Goal: Task Accomplishment & Management: Use online tool/utility

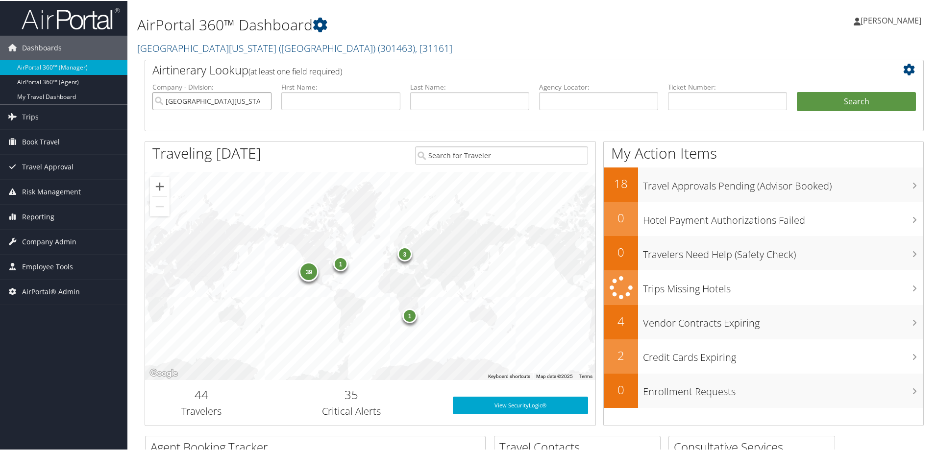
click at [263, 100] on input "University of Southern California (USC)" at bounding box center [211, 100] width 119 height 18
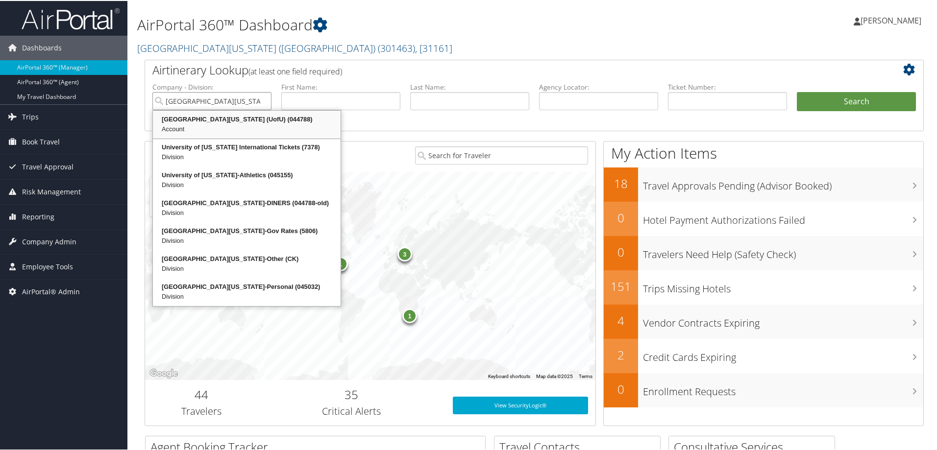
click at [206, 121] on div "University Of Utah (UofU) (044788)" at bounding box center [246, 119] width 185 height 10
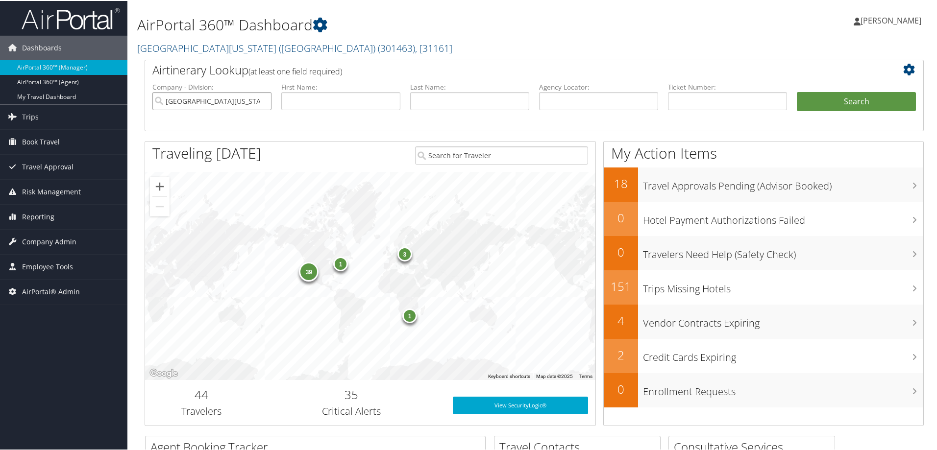
type input "University Of Utah (UofU)"
click at [903, 70] on icon at bounding box center [911, 69] width 17 height 12
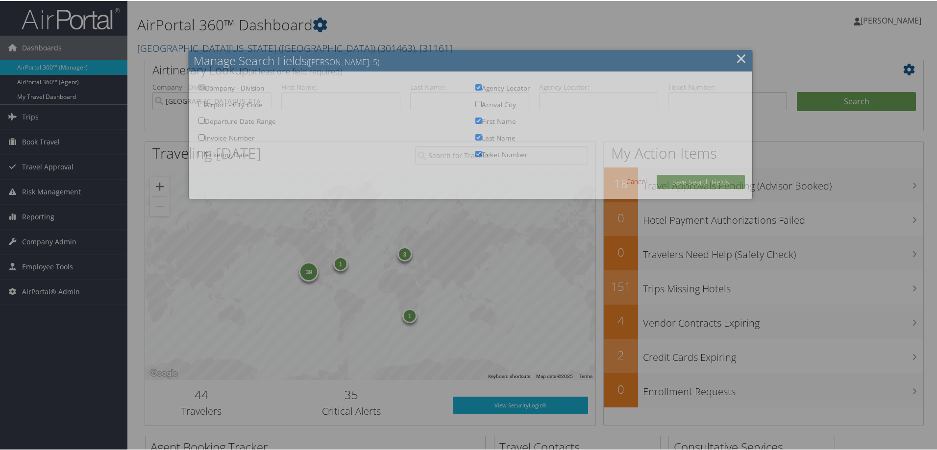
checkbox input "true"
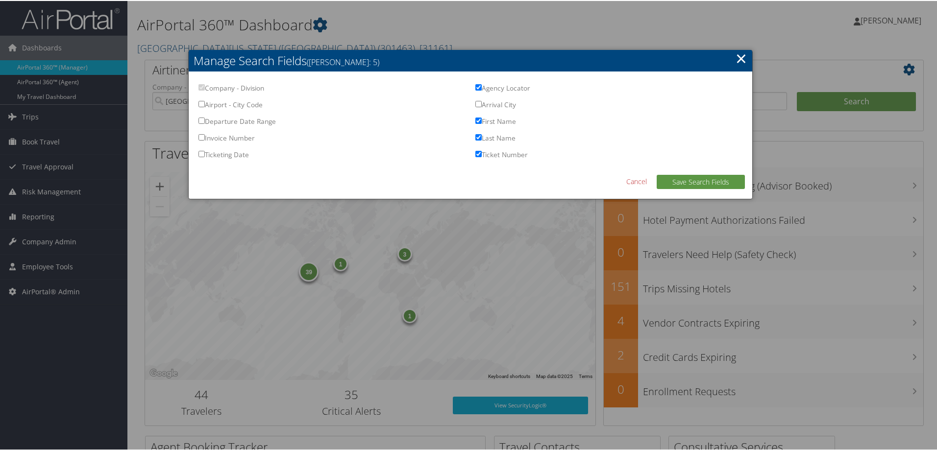
click at [739, 56] on link "×" at bounding box center [740, 58] width 11 height 20
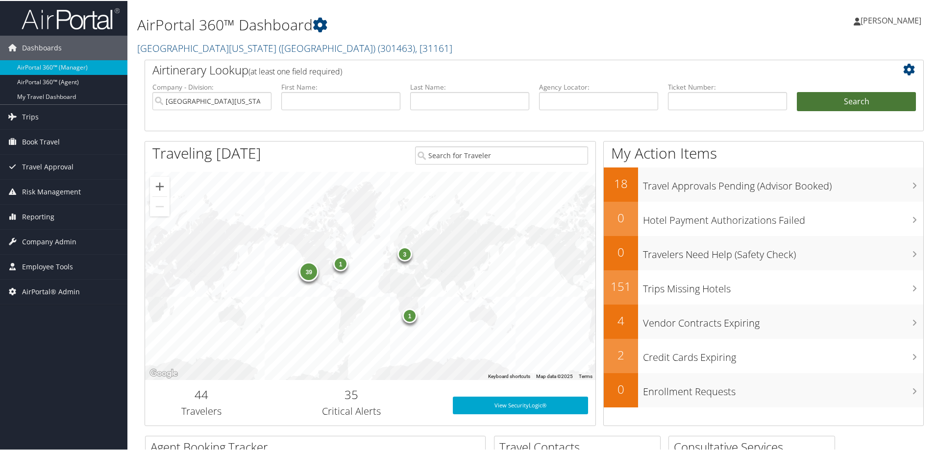
click at [871, 99] on button "Search" at bounding box center [855, 101] width 119 height 20
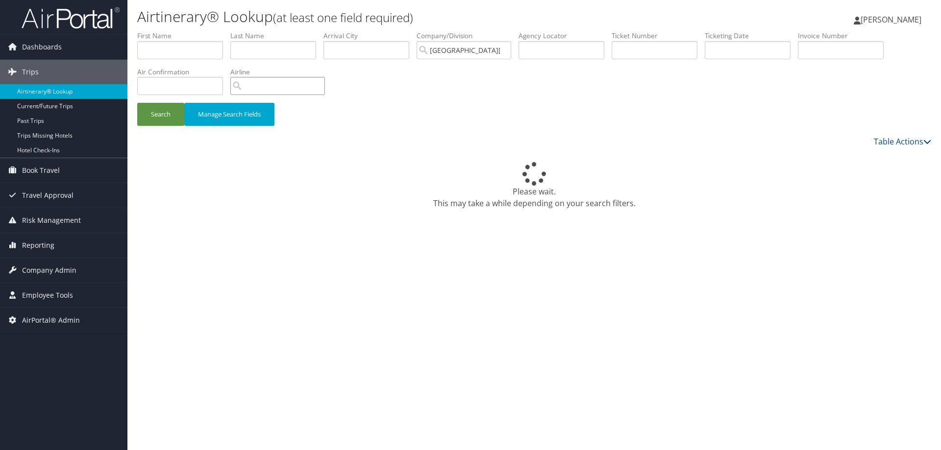
click at [266, 86] on input "search" at bounding box center [277, 86] width 95 height 18
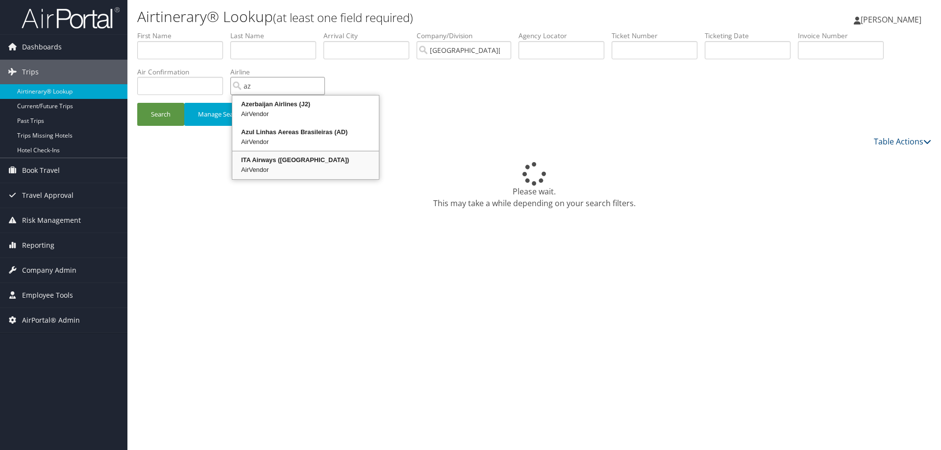
click at [283, 166] on div "AirVendor" at bounding box center [306, 170] width 144 height 10
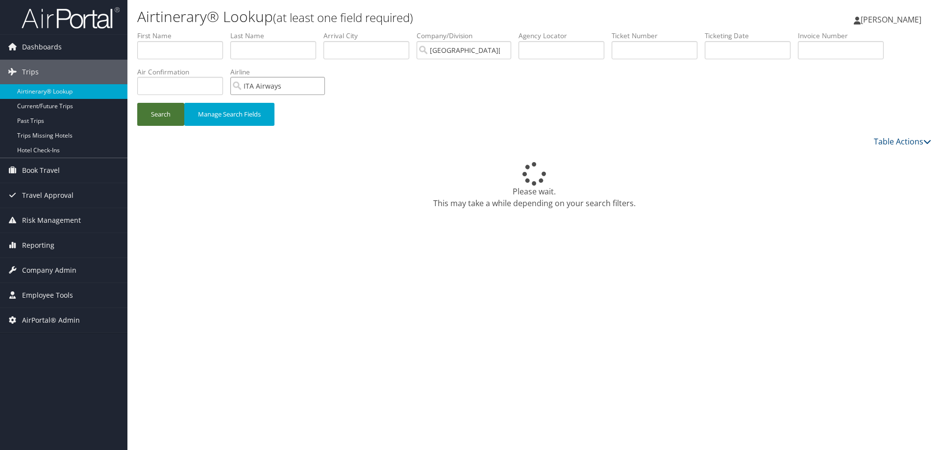
type input "ITA Airways"
click at [170, 117] on button "Search" at bounding box center [160, 114] width 47 height 23
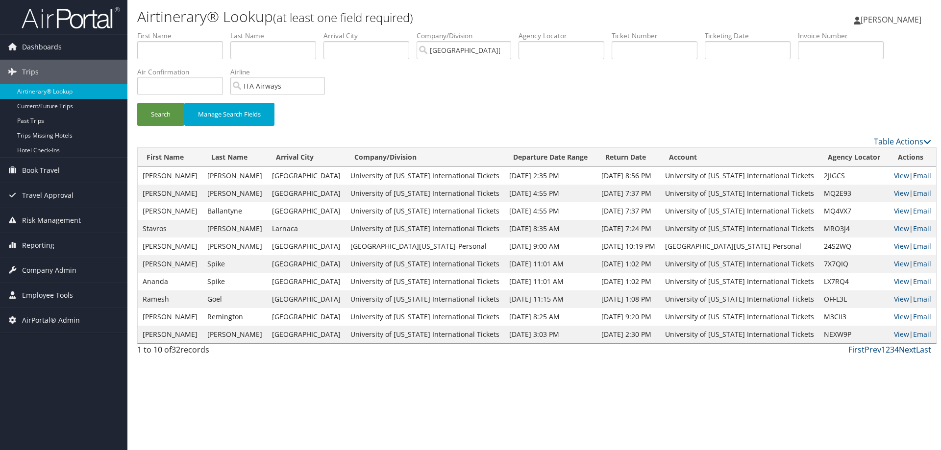
click at [908, 350] on link "Next" at bounding box center [906, 349] width 17 height 11
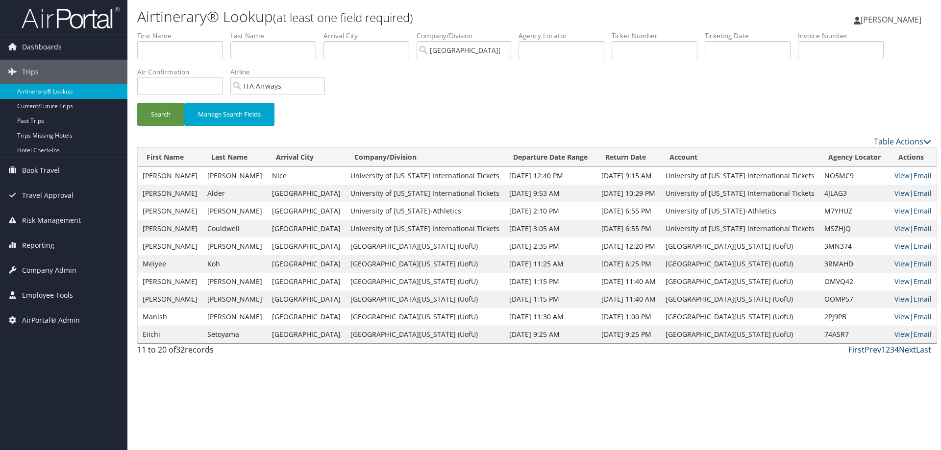
click at [906, 352] on link "Next" at bounding box center [906, 349] width 17 height 11
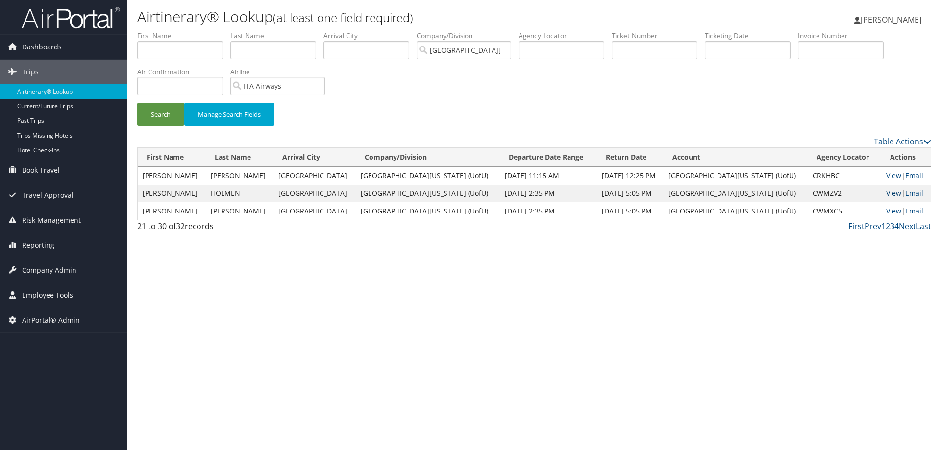
click at [891, 195] on link "View" at bounding box center [893, 193] width 15 height 9
click at [891, 210] on link "View" at bounding box center [893, 210] width 15 height 9
click at [893, 176] on link "View" at bounding box center [893, 175] width 15 height 9
click at [874, 228] on link "Prev" at bounding box center [872, 226] width 17 height 11
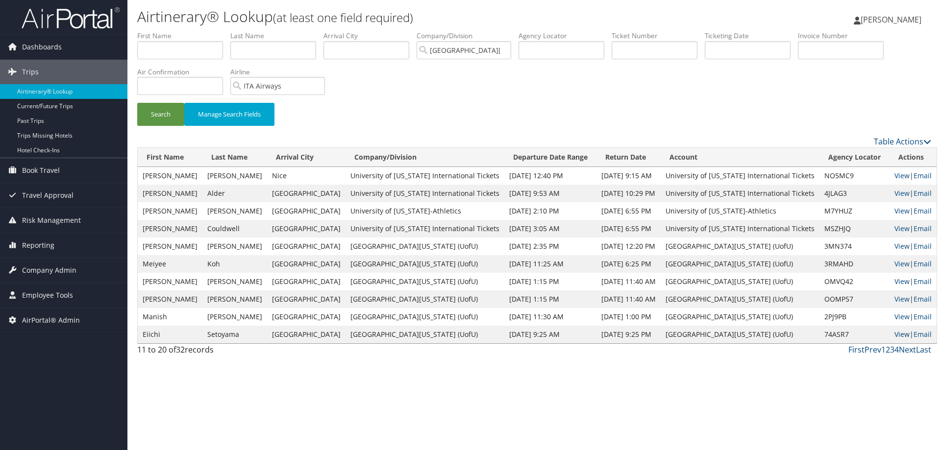
click at [894, 334] on link "View" at bounding box center [901, 334] width 15 height 9
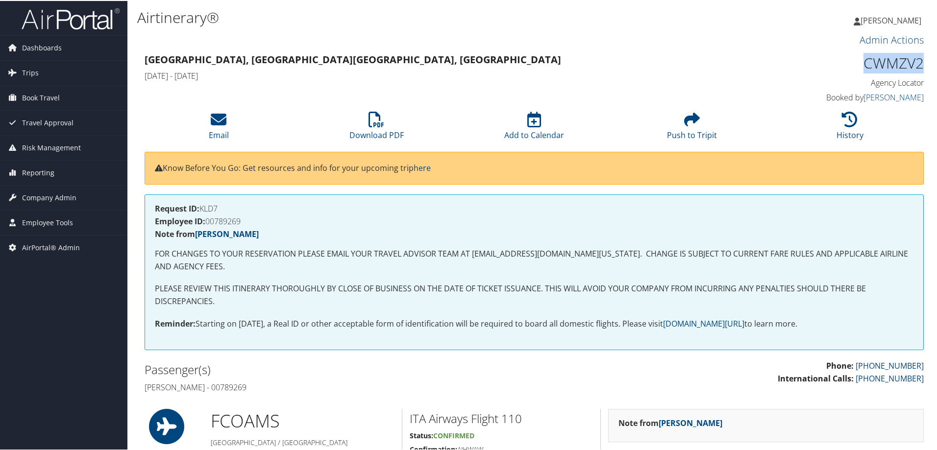
drag, startPoint x: 924, startPoint y: 59, endPoint x: 862, endPoint y: 63, distance: 62.4
click at [862, 63] on div "CWMZV2 Agency Locator Agency Locator CWMZV2 Booked by alice tardani Booked by a…" at bounding box center [831, 78] width 198 height 56
copy h1 "CWMZV2"
click at [415, 112] on li "Download PDF" at bounding box center [376, 126] width 158 height 40
click at [732, 49] on div "Admin Actions Repair Airtinerary®" at bounding box center [534, 40] width 794 height 19
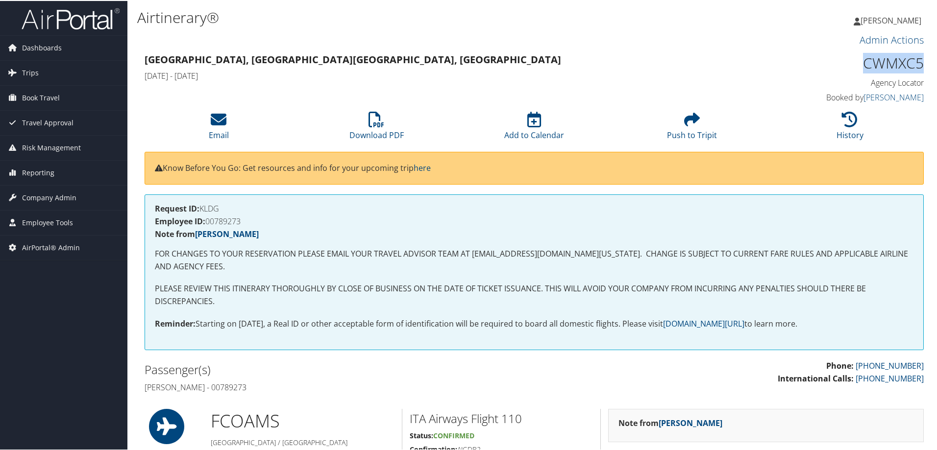
drag, startPoint x: 924, startPoint y: 57, endPoint x: 861, endPoint y: 63, distance: 63.4
click at [861, 63] on div "CWMXC5 Agency Locator Agency Locator CWMXC5 Booked by alice tardani Booked by a…" at bounding box center [831, 78] width 198 height 56
copy h1 "CWMXC5"
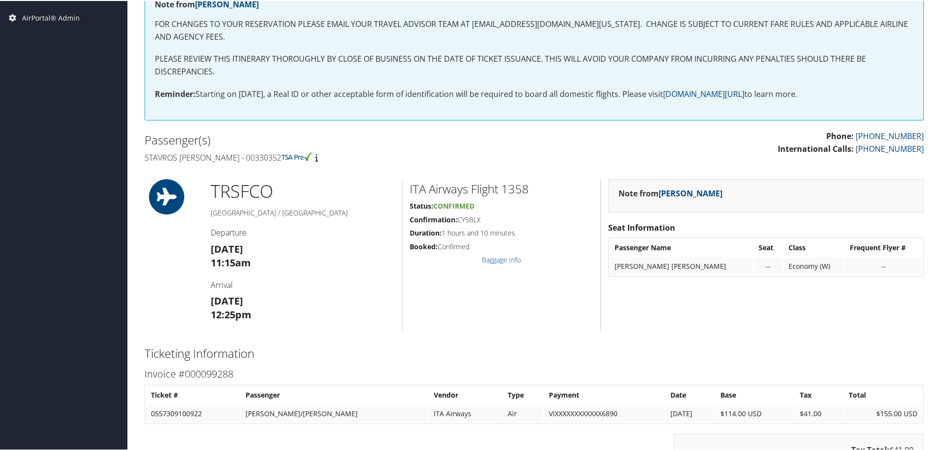
scroll to position [245, 0]
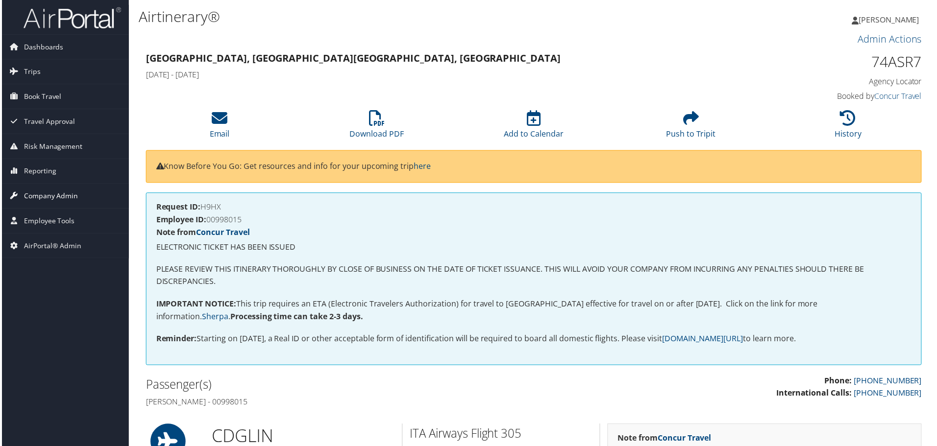
click at [53, 196] on span "Company Admin" at bounding box center [49, 197] width 54 height 24
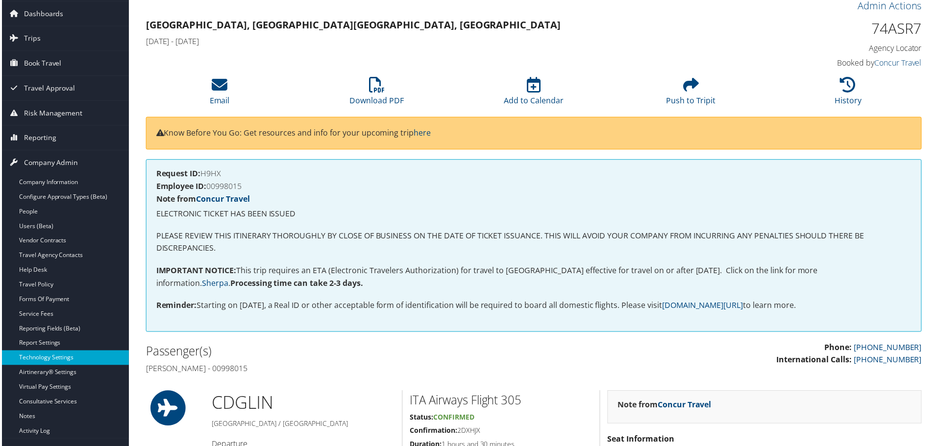
scroll to position [49, 0]
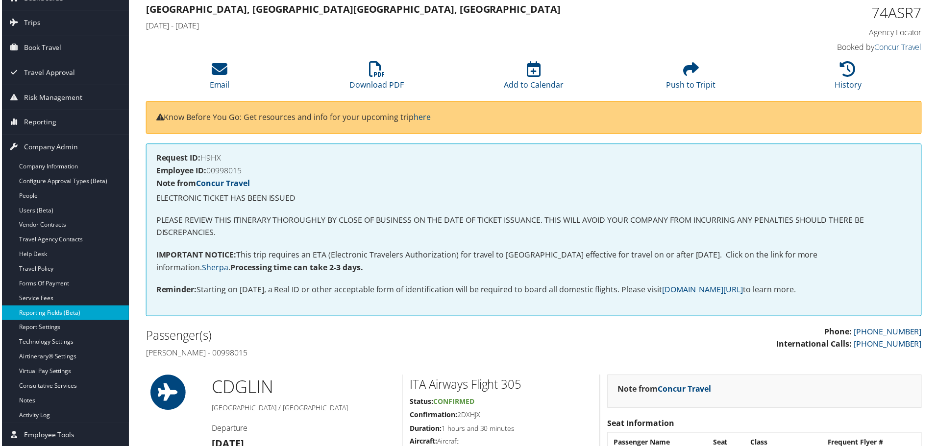
click at [66, 313] on link "Reporting Fields (Beta)" at bounding box center [63, 314] width 127 height 15
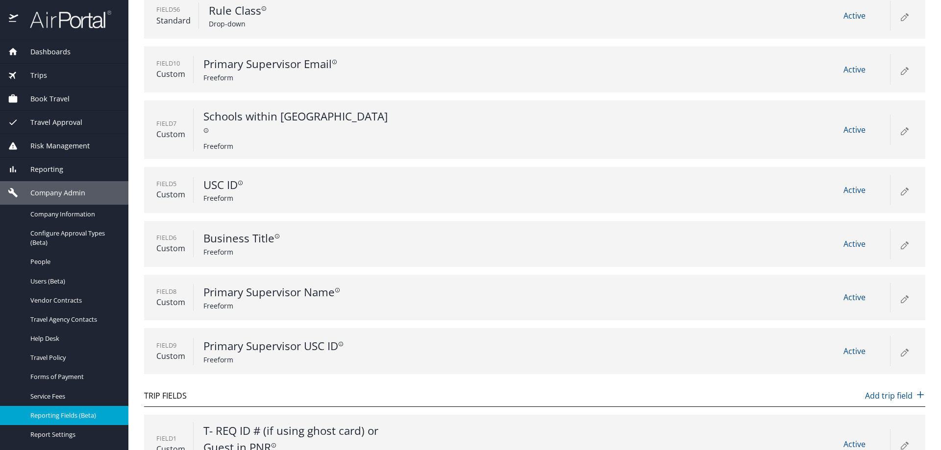
scroll to position [49, 0]
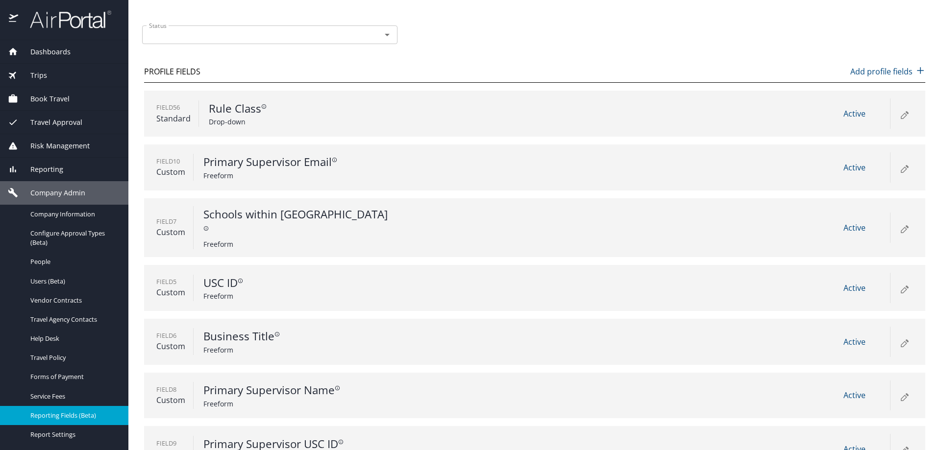
click at [901, 115] on icon at bounding box center [903, 115] width 5 height 5
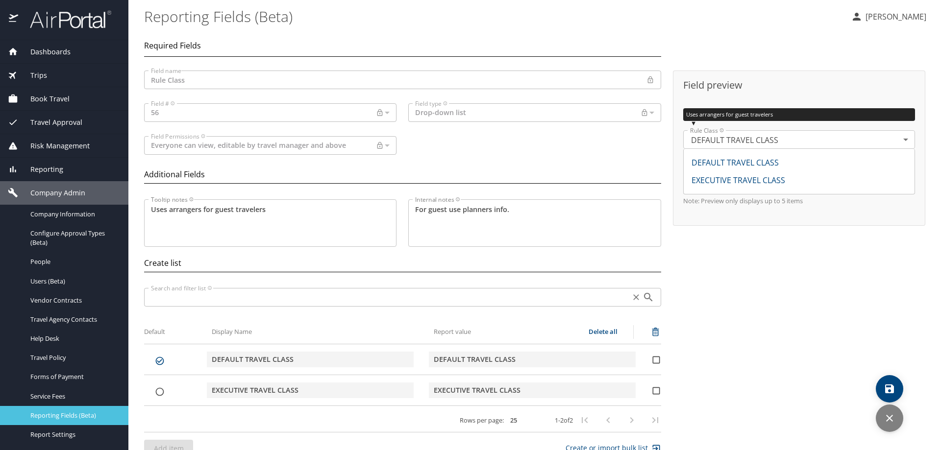
click at [61, 414] on span "Reporting Fields (Beta)" at bounding box center [73, 415] width 86 height 9
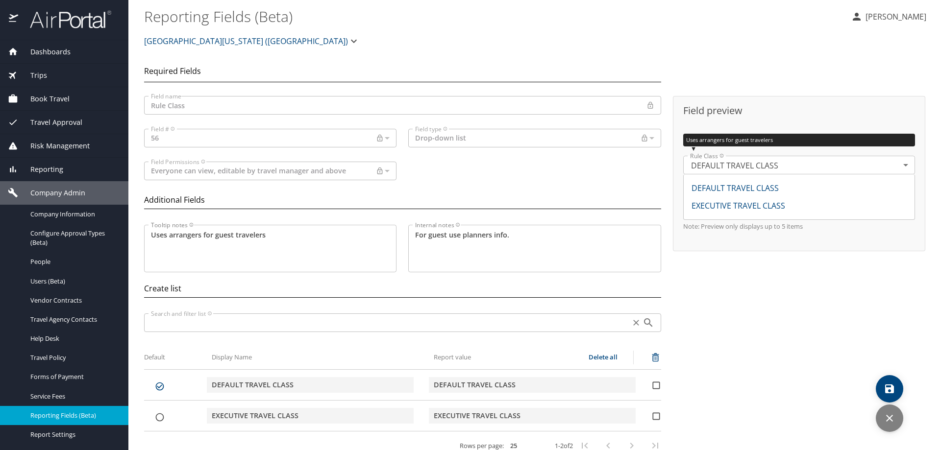
click at [61, 414] on span "Reporting Fields (Beta)" at bounding box center [73, 415] width 86 height 9
click at [60, 411] on span "Reporting Fields (Beta)" at bounding box center [73, 415] width 86 height 9
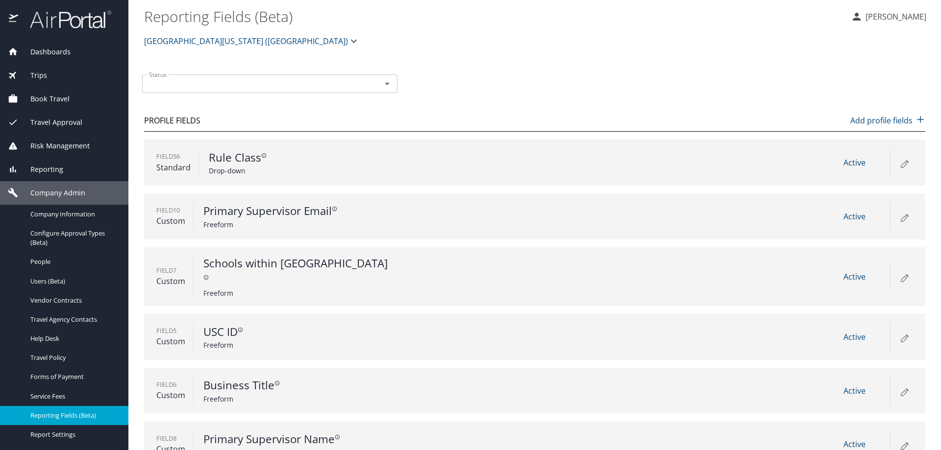
click at [244, 36] on span "University of Southern California (USC)" at bounding box center [246, 41] width 204 height 14
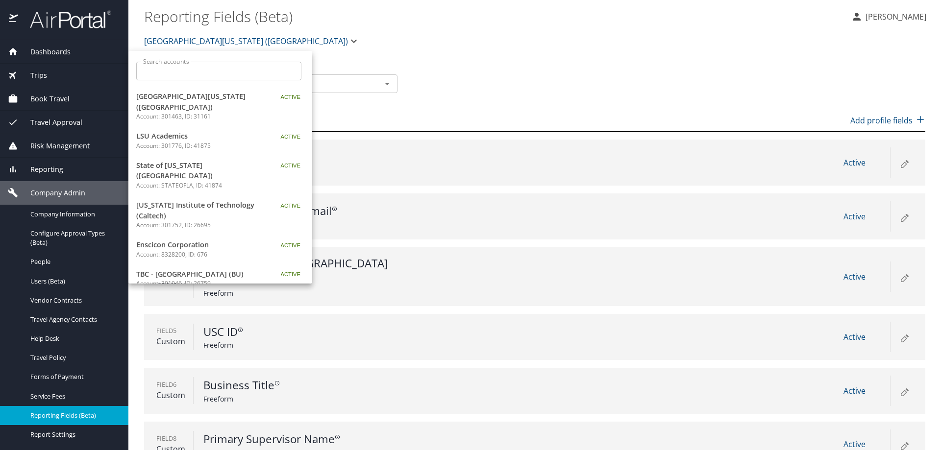
click at [249, 75] on input "Search accounts" at bounding box center [222, 71] width 159 height 19
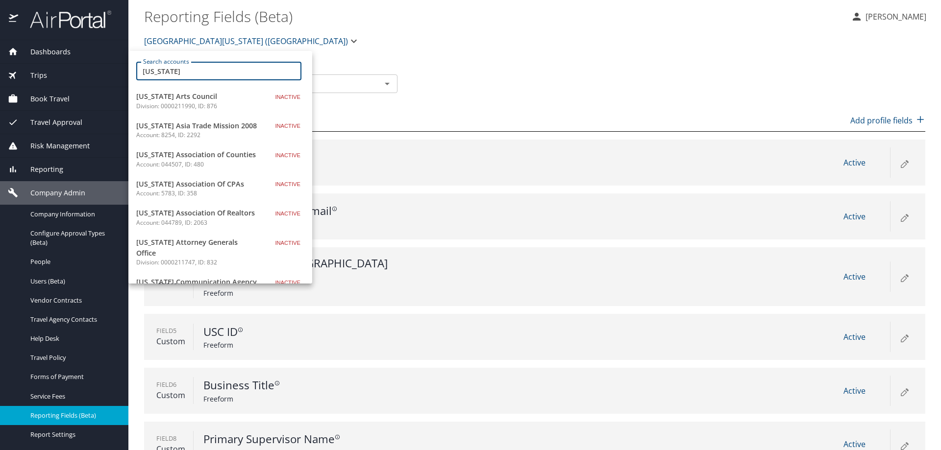
click at [198, 68] on input "utah" at bounding box center [222, 71] width 159 height 19
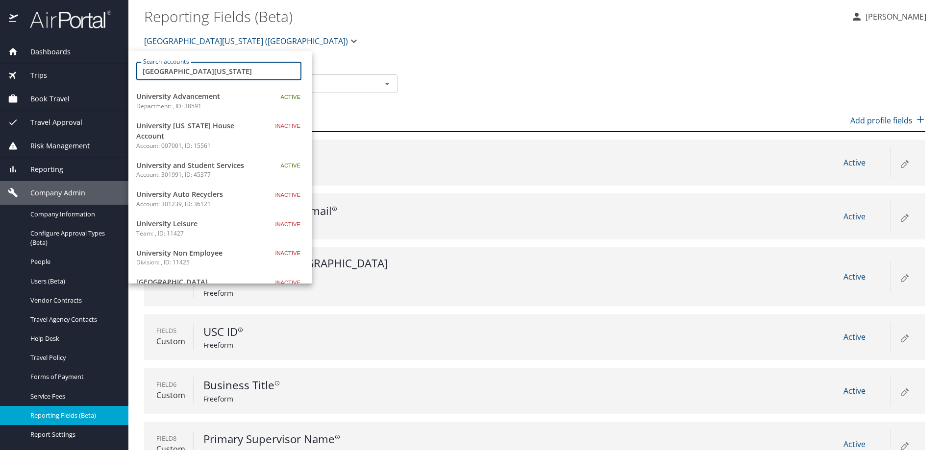
type input "university of utah"
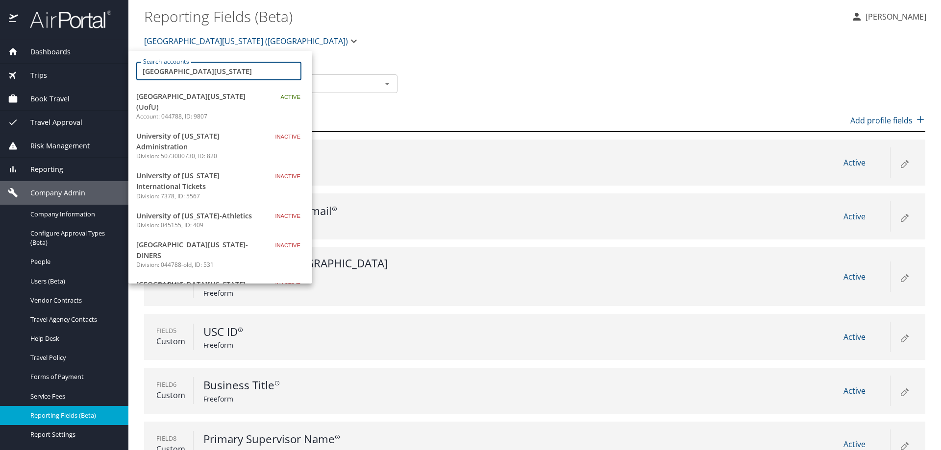
click at [198, 99] on span "University Of Utah (UofU)" at bounding box center [197, 101] width 122 height 21
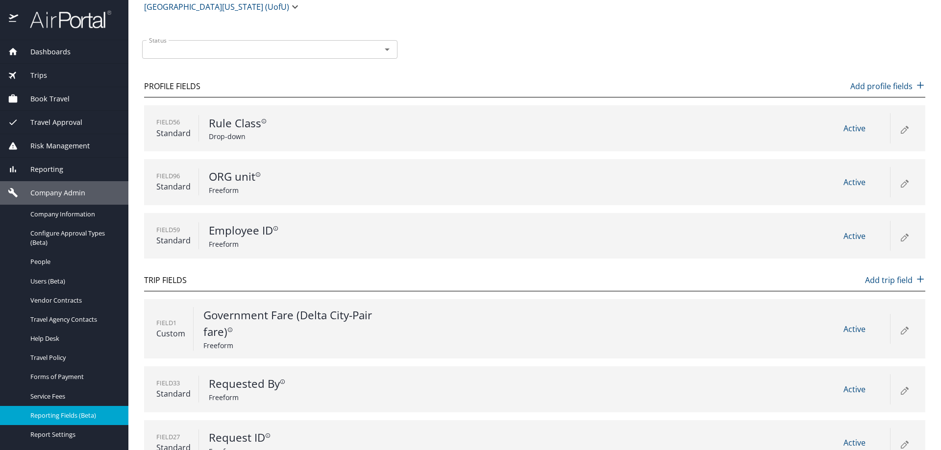
scroll to position [112, 0]
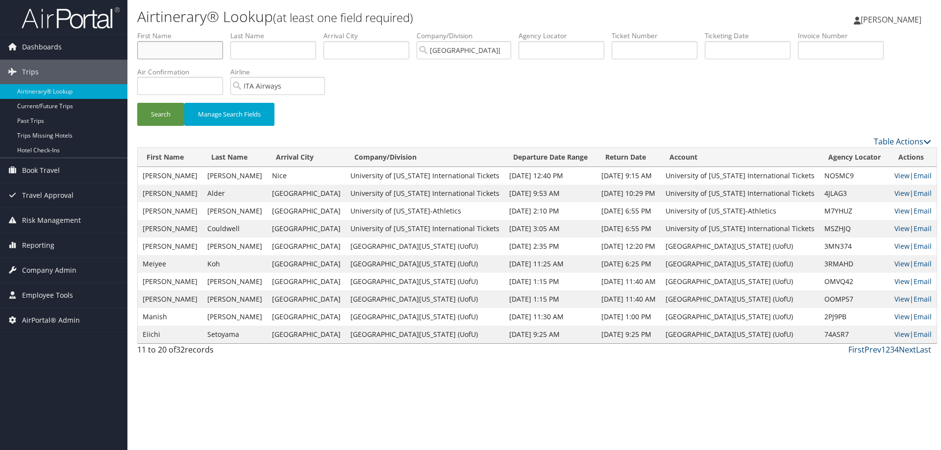
click at [159, 48] on input "text" at bounding box center [180, 50] width 86 height 18
type input "[PERSON_NAME]"
click at [137, 103] on button "Search" at bounding box center [160, 114] width 47 height 23
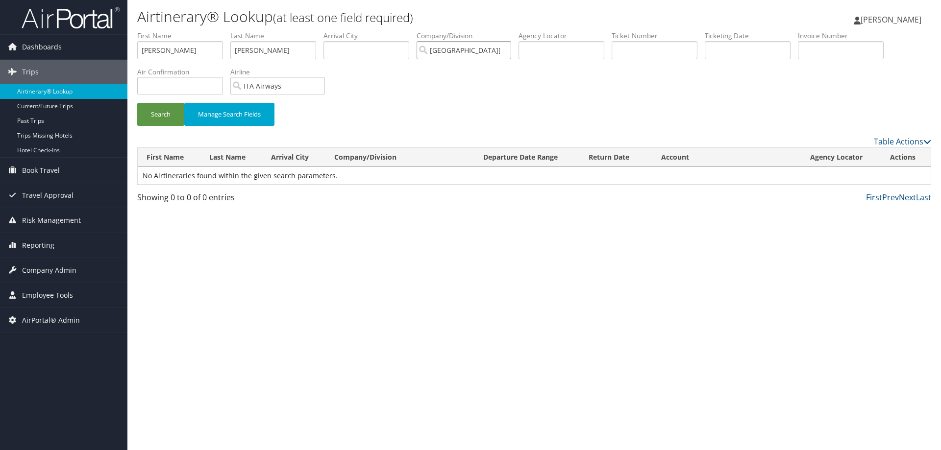
click at [510, 52] on input "[GEOGRAPHIC_DATA][US_STATE] (UofU)" at bounding box center [463, 50] width 95 height 18
click at [162, 110] on button "Search" at bounding box center [160, 114] width 47 height 23
click at [321, 87] on input "ITA Airways" at bounding box center [277, 86] width 95 height 18
click at [164, 115] on button "Search" at bounding box center [160, 114] width 47 height 23
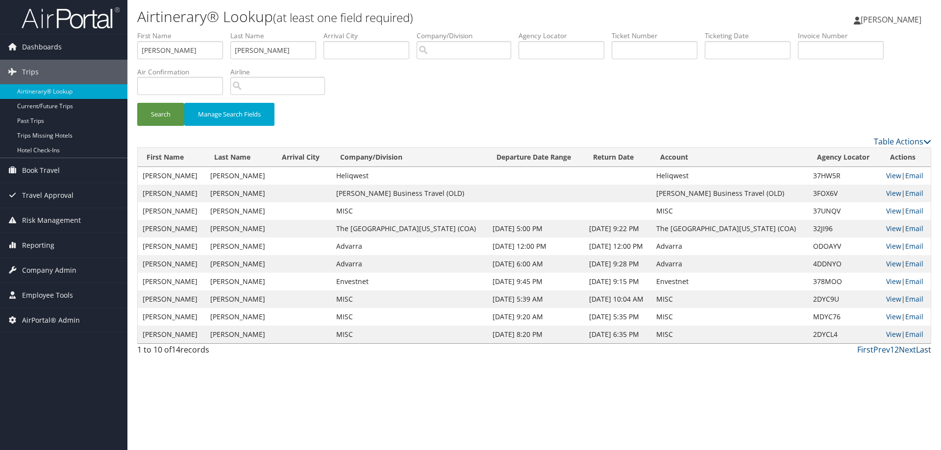
click at [920, 347] on link "Last" at bounding box center [923, 349] width 15 height 11
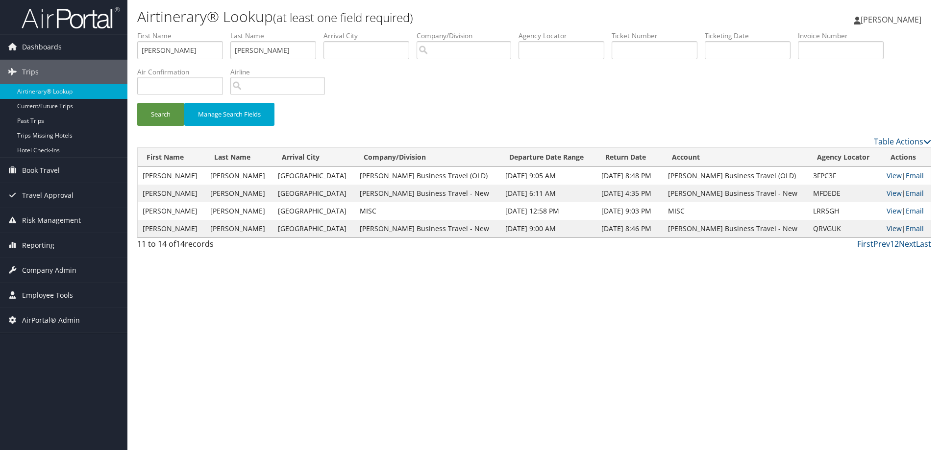
click at [886, 228] on link "View" at bounding box center [893, 228] width 15 height 9
drag, startPoint x: 302, startPoint y: 46, endPoint x: 189, endPoint y: 57, distance: 113.2
click at [189, 31] on ul "First Name Erin Last Name timmerman Departure City Arrival City Company/Divisio…" at bounding box center [534, 31] width 794 height 0
type input "gorham"
drag, startPoint x: 190, startPoint y: 50, endPoint x: 14, endPoint y: 63, distance: 176.3
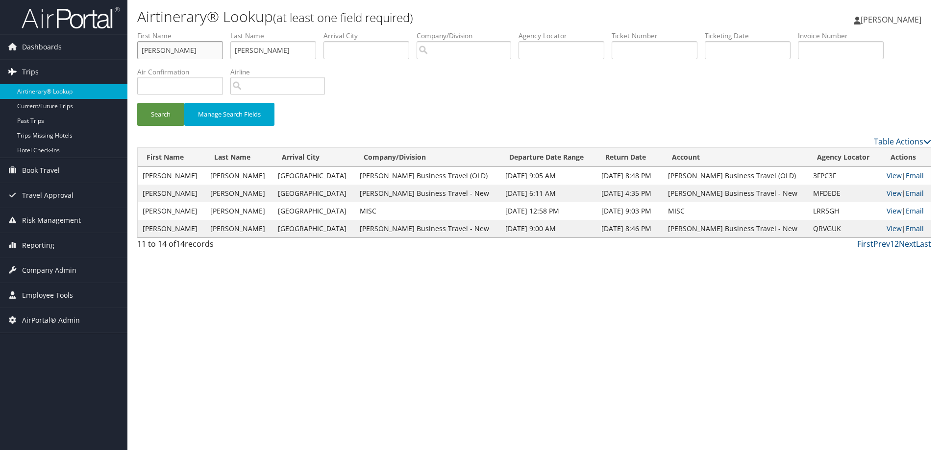
click at [15, 63] on div "Dashboards AirPortal 360™ (Manager) AirPortal 360™ (Agent) My Travel Dashboard …" at bounding box center [470, 225] width 941 height 450
type input "Shannon"
click at [137, 103] on button "Search" at bounding box center [160, 114] width 47 height 23
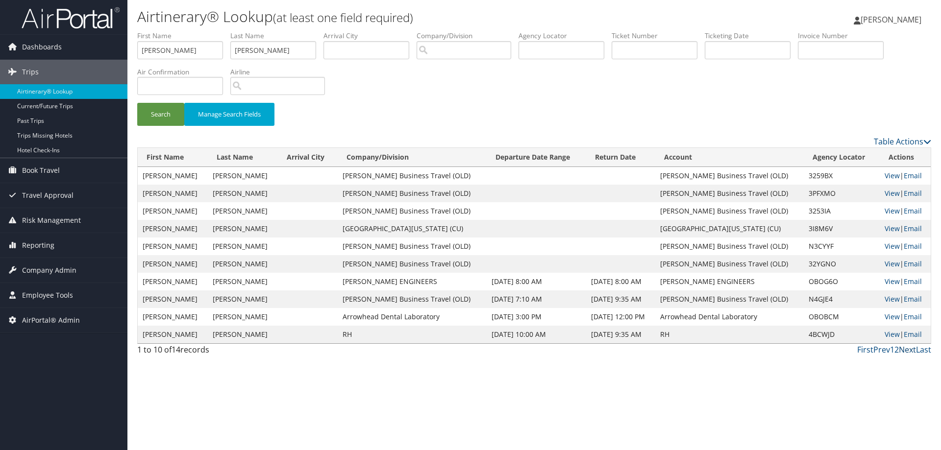
click at [905, 347] on link "Next" at bounding box center [906, 349] width 17 height 11
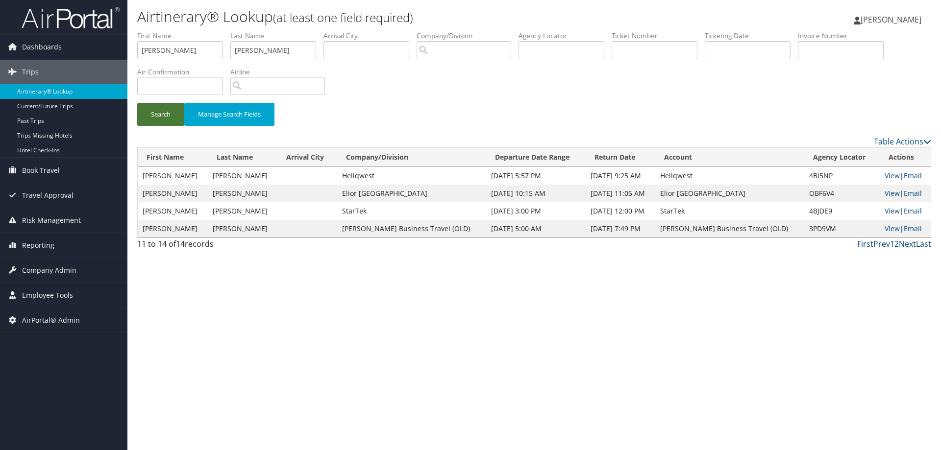
click at [163, 122] on button "Search" at bounding box center [160, 114] width 47 height 23
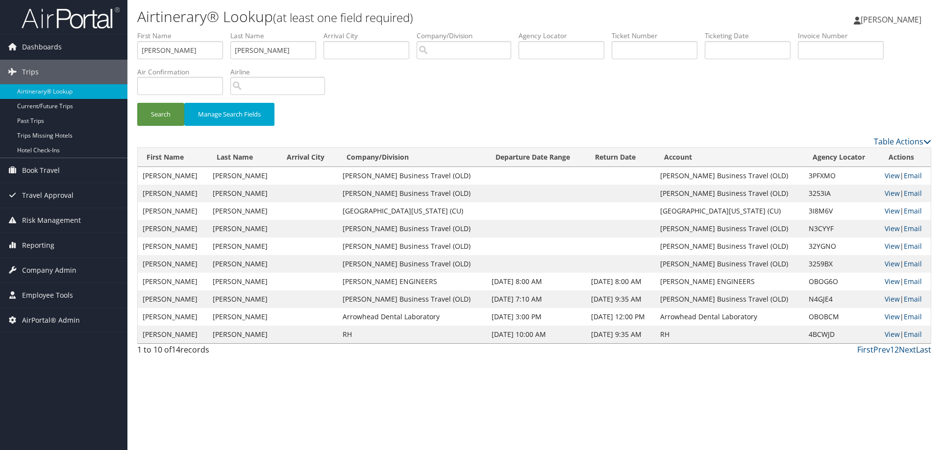
click at [921, 349] on link "Last" at bounding box center [923, 349] width 15 height 11
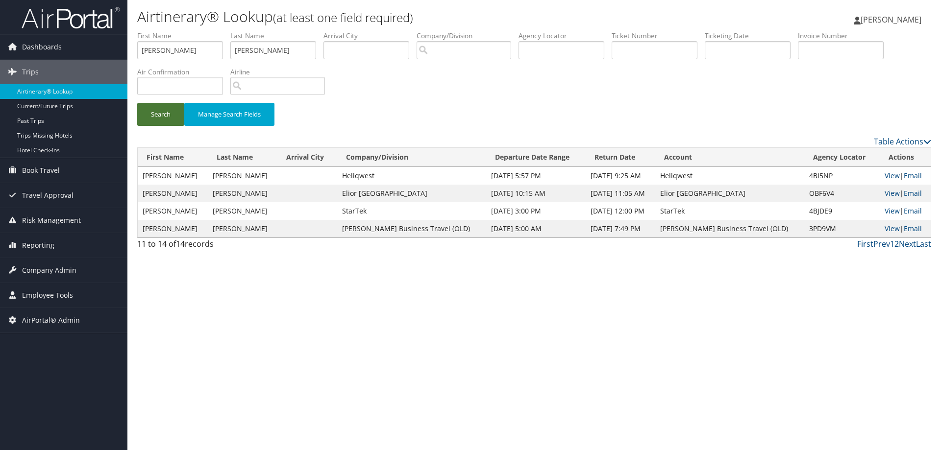
click at [161, 114] on button "Search" at bounding box center [160, 114] width 47 height 23
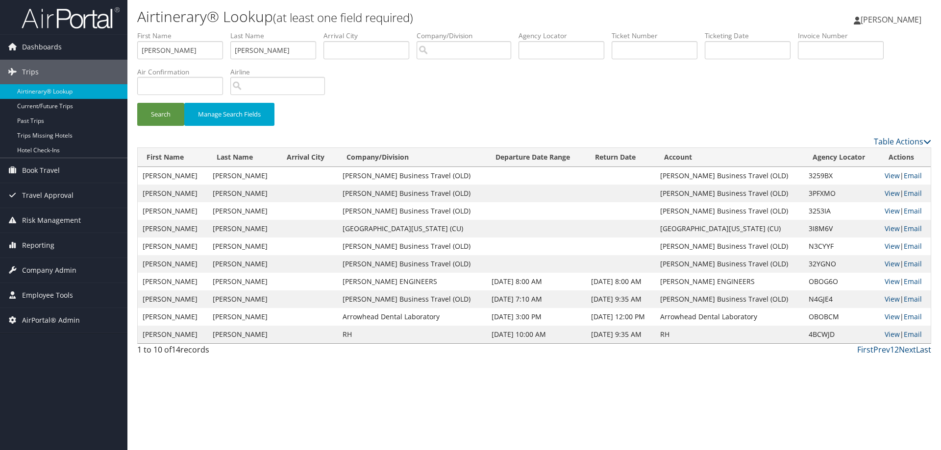
click at [920, 350] on link "Last" at bounding box center [923, 349] width 15 height 11
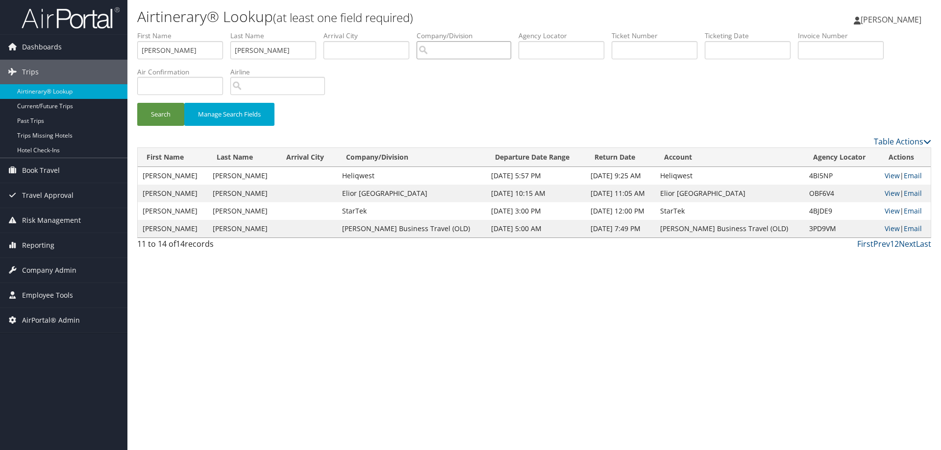
click at [457, 46] on input "search" at bounding box center [463, 50] width 95 height 18
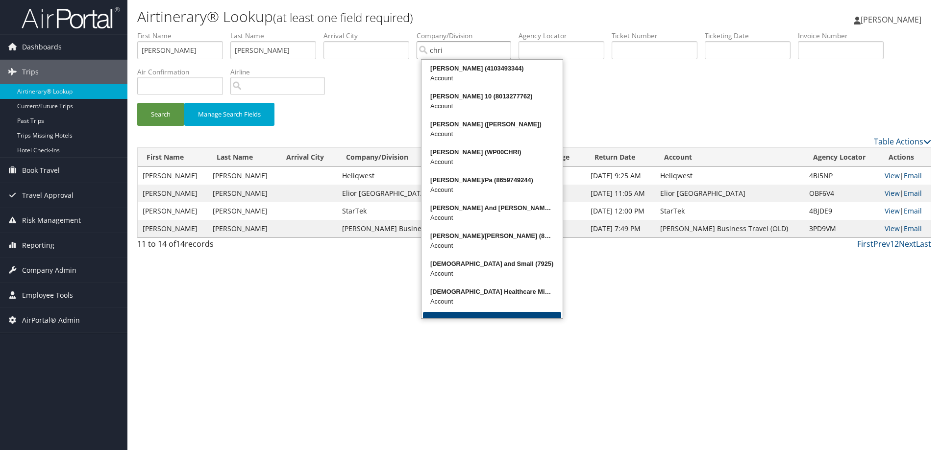
type input "chri"
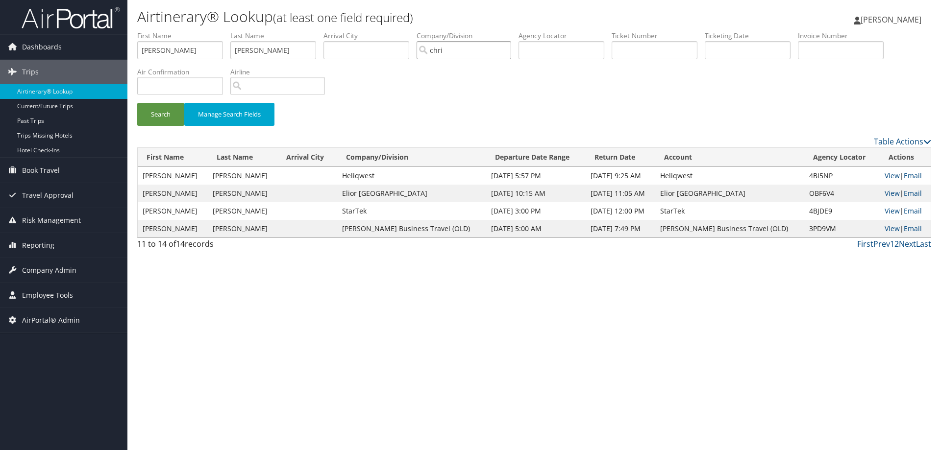
click at [446, 54] on input "chri" at bounding box center [463, 50] width 95 height 18
drag, startPoint x: 198, startPoint y: 51, endPoint x: 100, endPoint y: 55, distance: 98.0
click at [100, 55] on div "Dashboards AirPortal 360™ (Manager) AirPortal 360™ (Agent) My Travel Dashboard …" at bounding box center [470, 225] width 941 height 450
type input "Erin"
type input "timmerman"
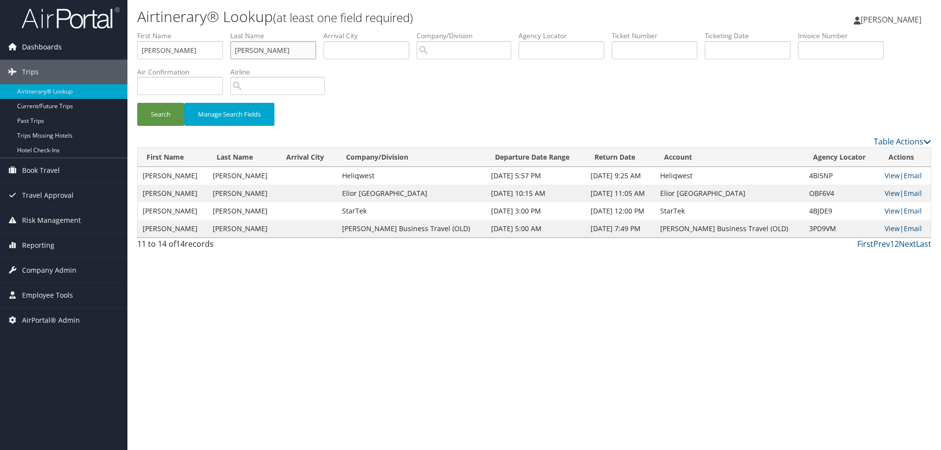
click at [137, 103] on button "Search" at bounding box center [160, 114] width 47 height 23
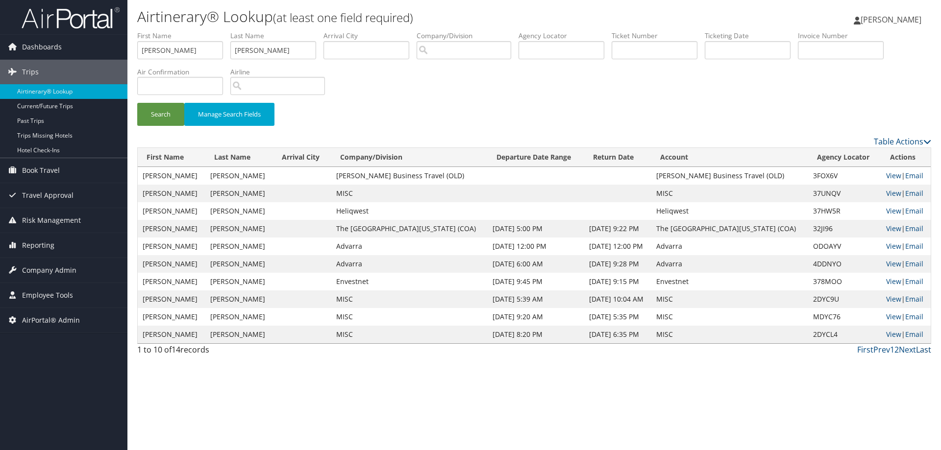
click at [920, 351] on link "Last" at bounding box center [923, 349] width 15 height 11
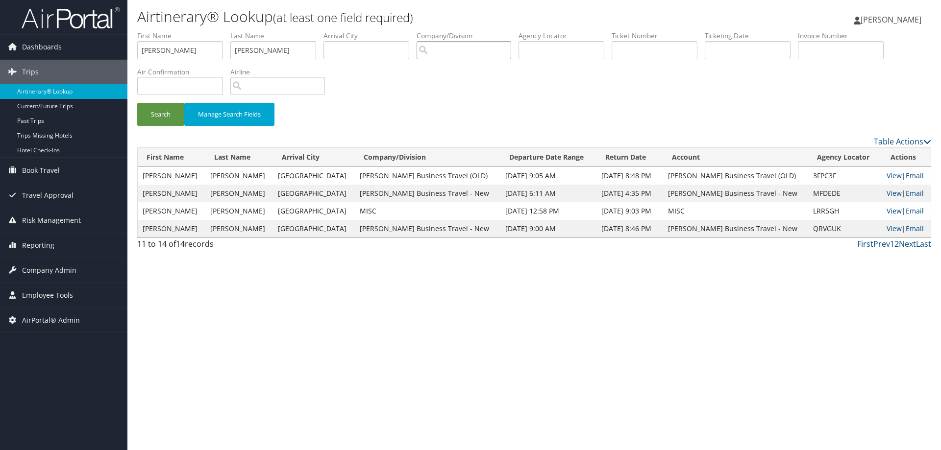
click at [466, 54] on input "search" at bounding box center [463, 50] width 95 height 18
drag, startPoint x: 194, startPoint y: 57, endPoint x: 37, endPoint y: 51, distance: 157.3
click at [37, 51] on div "Dashboards AirPortal 360™ (Manager) AirPortal 360™ (Agent) My Travel Dashboard …" at bounding box center [470, 225] width 941 height 450
type input "Shannon"
type input "Gorham"
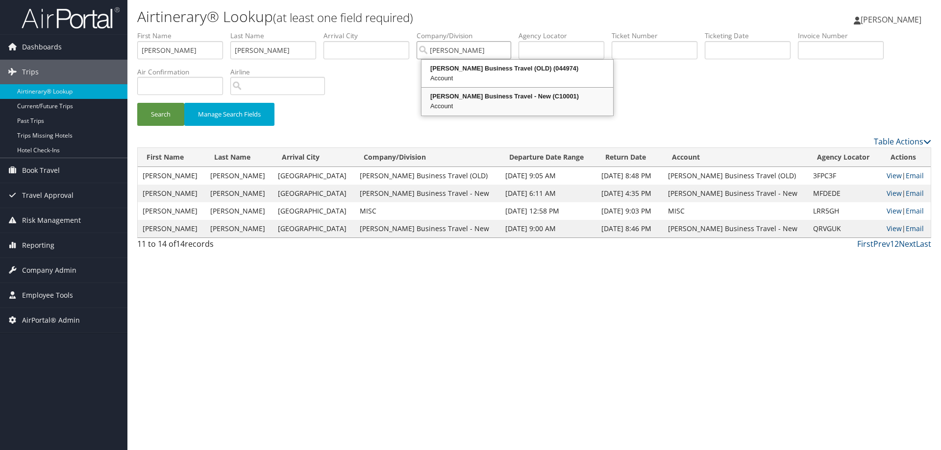
click at [507, 99] on div "Christopherson Business Travel - New (C10001)" at bounding box center [517, 97] width 189 height 10
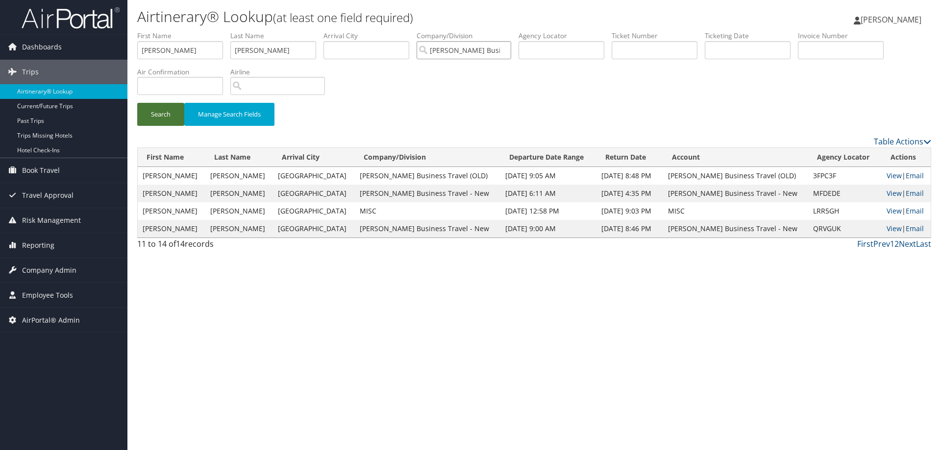
type input "Christopherson Business Travel - New"
click at [168, 120] on button "Search" at bounding box center [160, 114] width 47 height 23
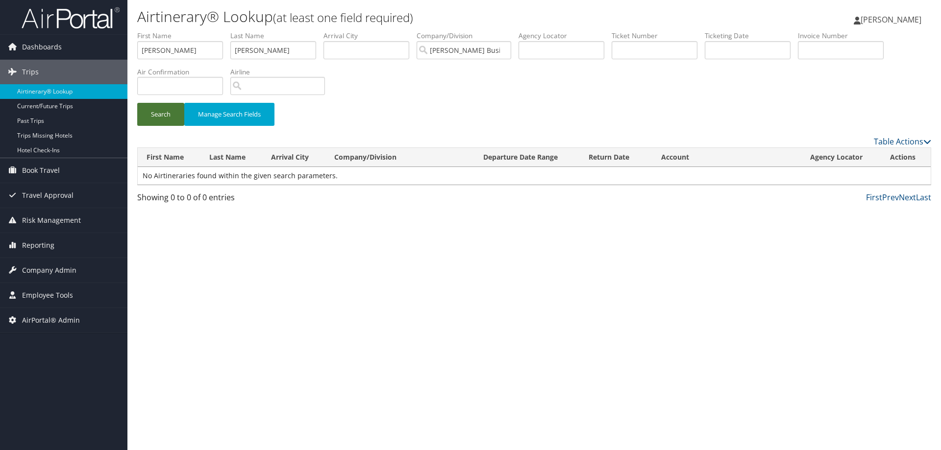
click at [169, 114] on button "Search" at bounding box center [160, 114] width 47 height 23
click at [168, 113] on button "Search" at bounding box center [160, 114] width 47 height 23
click at [160, 113] on button "Search" at bounding box center [160, 114] width 47 height 23
click at [900, 142] on link "Table Actions" at bounding box center [901, 141] width 57 height 11
click at [57, 321] on span "AirPortal® Admin" at bounding box center [51, 320] width 58 height 24
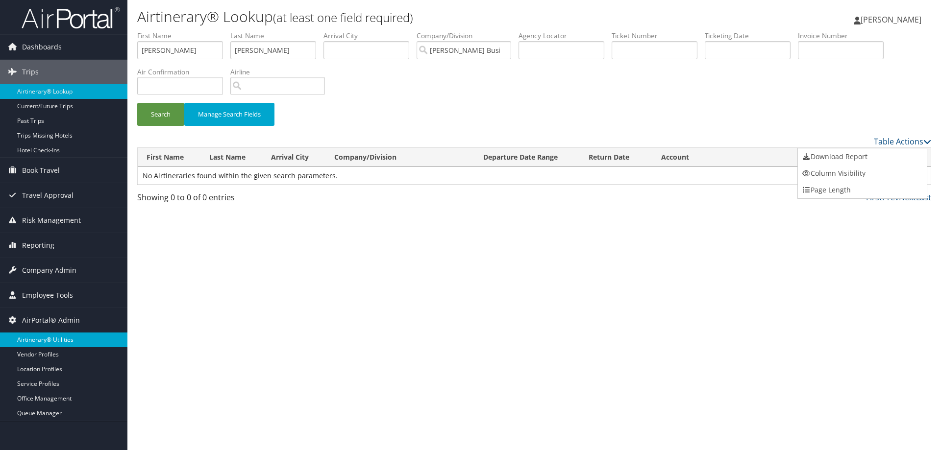
drag, startPoint x: 57, startPoint y: 321, endPoint x: 47, endPoint y: 337, distance: 18.1
click at [47, 337] on link "Airtinerary® Utilities" at bounding box center [63, 340] width 127 height 15
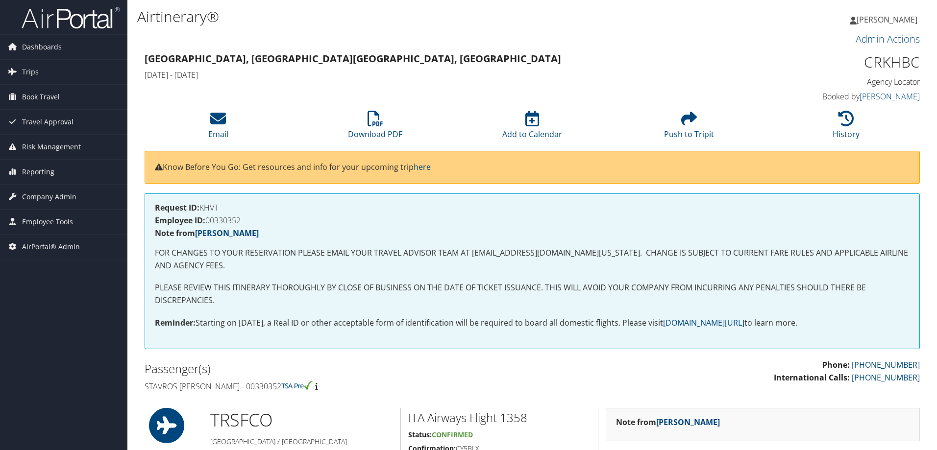
scroll to position [245, 0]
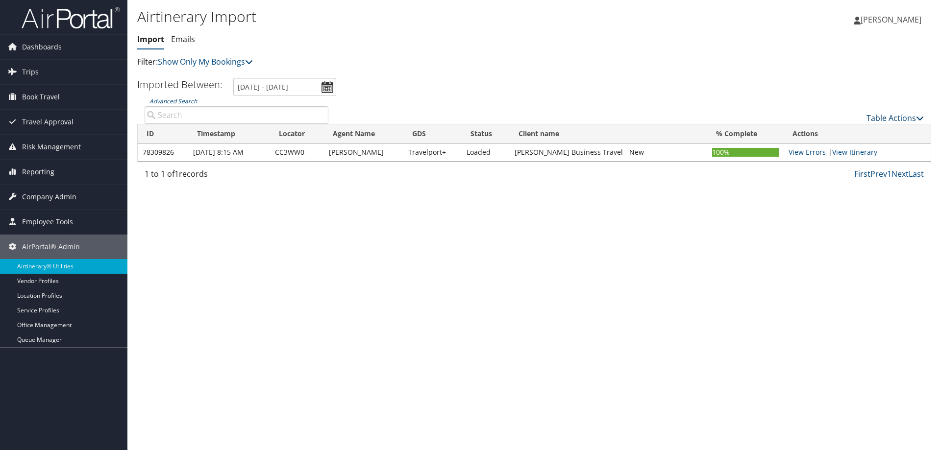
click at [894, 116] on link "Table Actions" at bounding box center [894, 118] width 57 height 11
click at [845, 152] on link "Import Itinerary" at bounding box center [861, 150] width 129 height 17
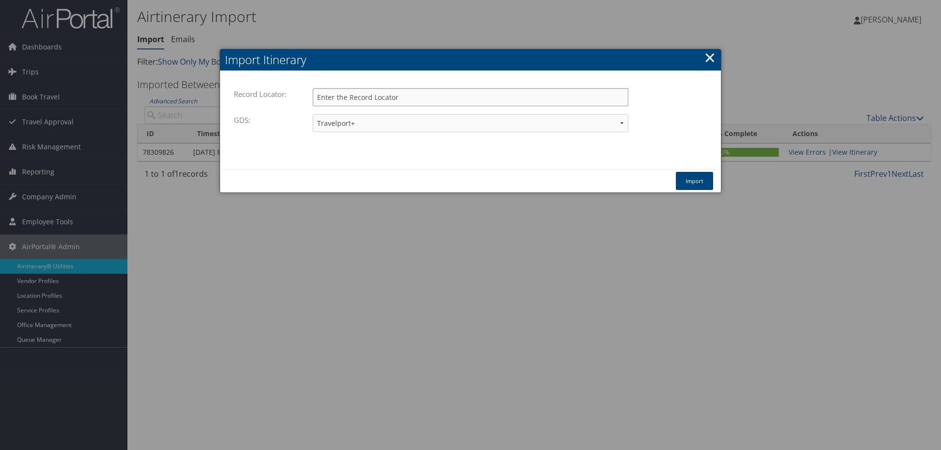
click at [368, 104] on input "Record Locator:" at bounding box center [470, 97] width 315 height 18
paste input "CWMFV5"
type input "CWMFV5"
click at [696, 180] on button "Import" at bounding box center [694, 181] width 37 height 18
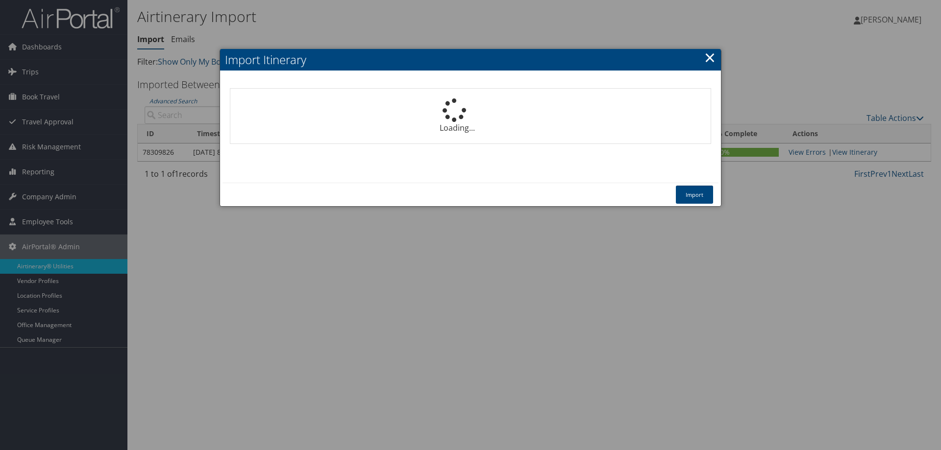
select select "1P"
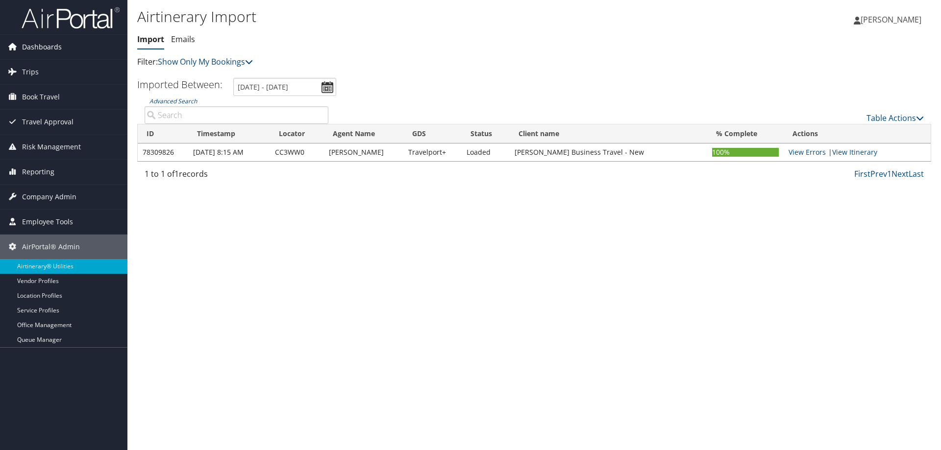
click at [58, 46] on span "Dashboards" at bounding box center [42, 47] width 40 height 24
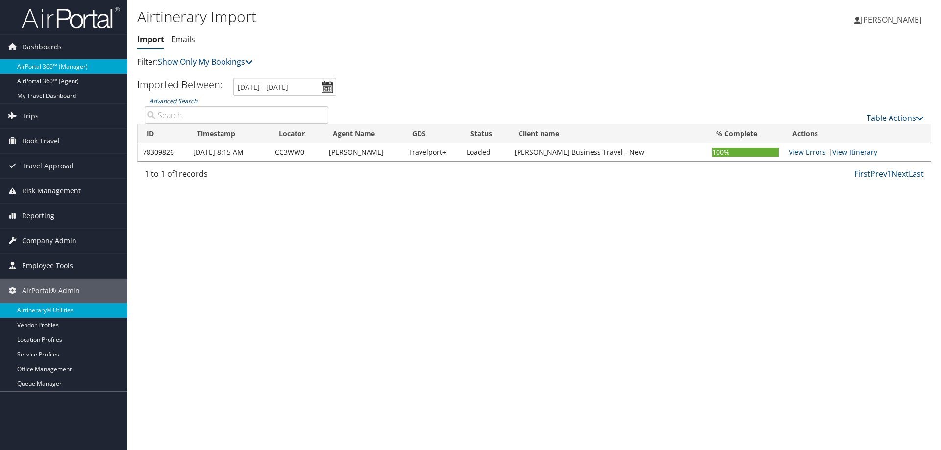
click at [68, 65] on link "AirPortal 360™ (Manager)" at bounding box center [63, 66] width 127 height 15
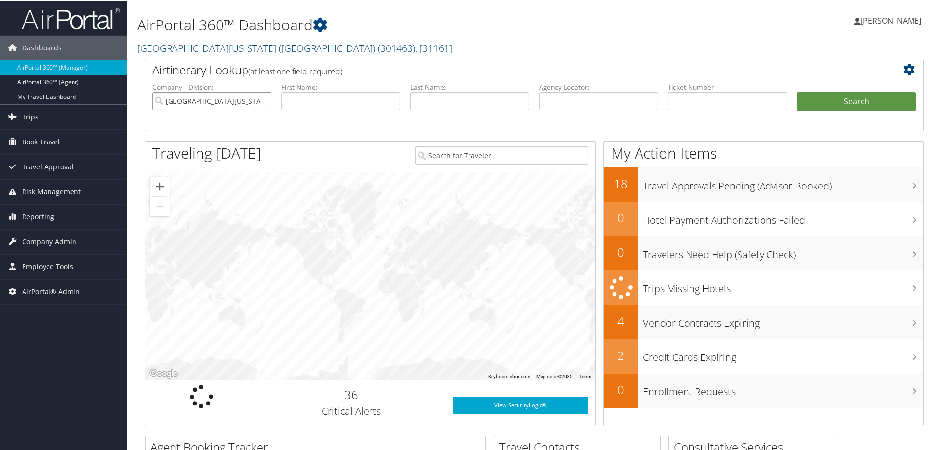
click at [260, 101] on input "University of Southern California (USC)" at bounding box center [211, 100] width 119 height 18
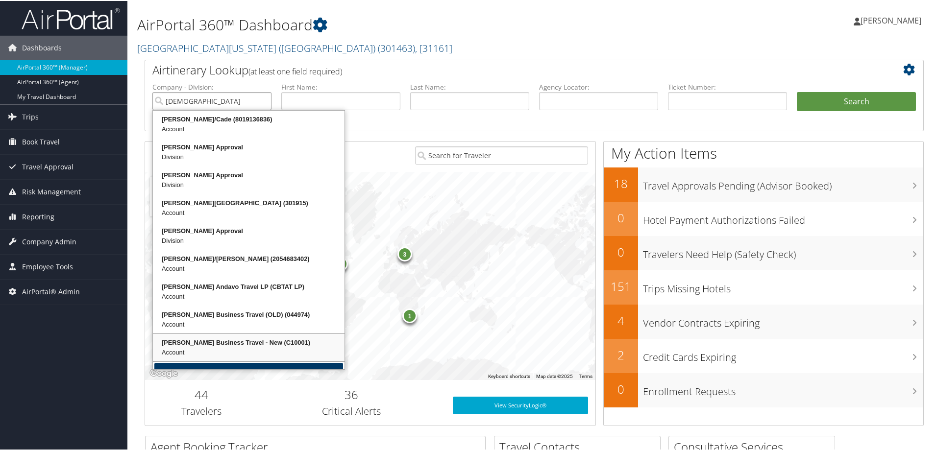
scroll to position [21, 0]
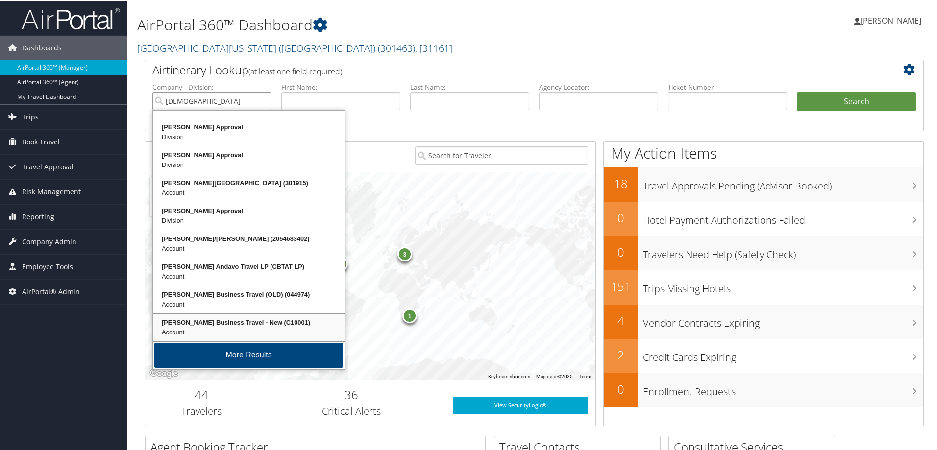
click at [206, 322] on div "Christopherson Business Travel - New (C10001)" at bounding box center [248, 322] width 189 height 10
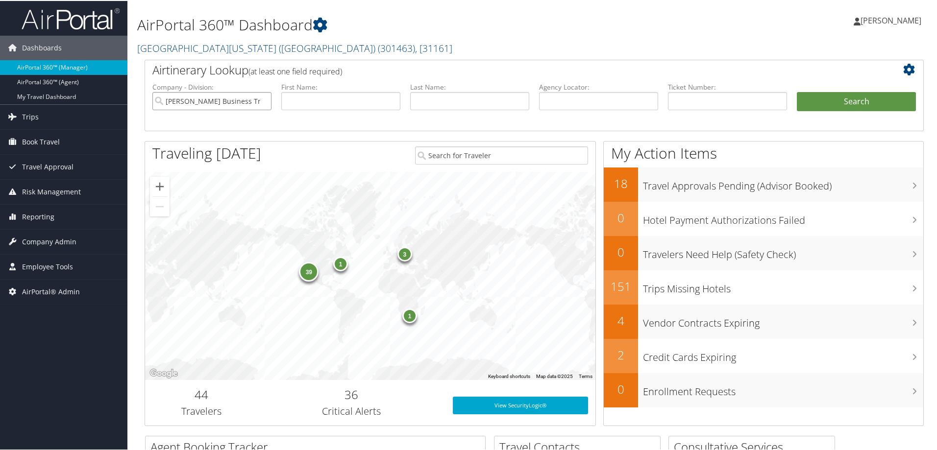
type input "Christopherson Business Travel - New"
click at [360, 100] on input "text" at bounding box center [340, 100] width 119 height 18
type input "shannon"
click at [427, 102] on input "text" at bounding box center [469, 100] width 119 height 18
type input "gorham"
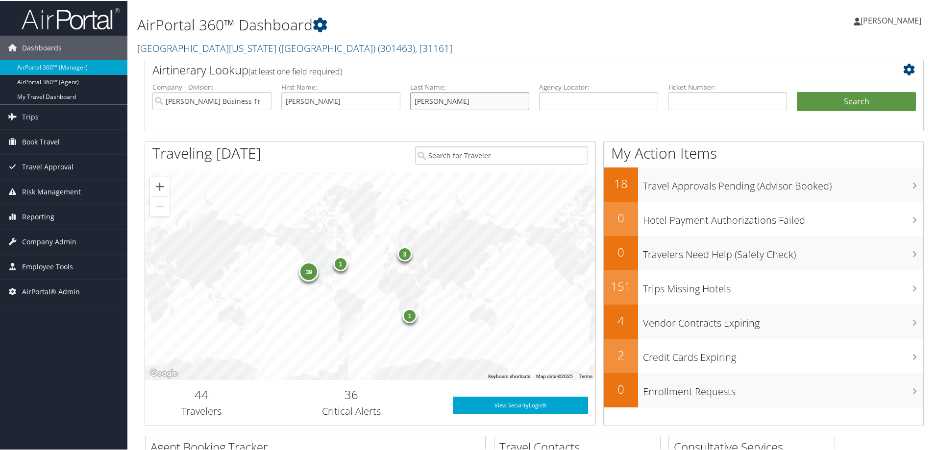
click at [796, 91] on button "Search" at bounding box center [855, 101] width 119 height 20
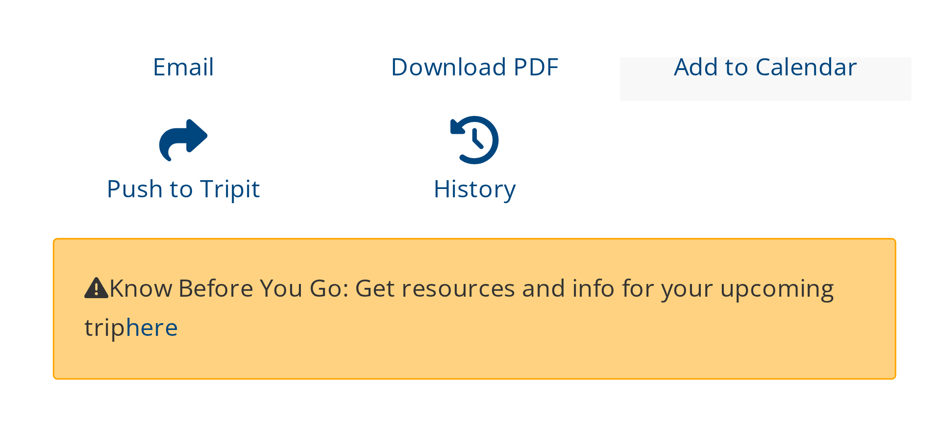
scroll to position [98, 0]
